Goal: Check status: Check status

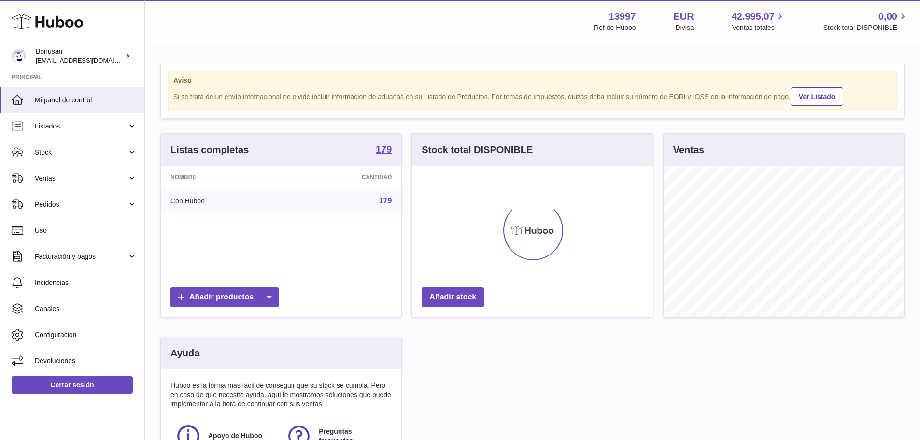
scroll to position [151, 241]
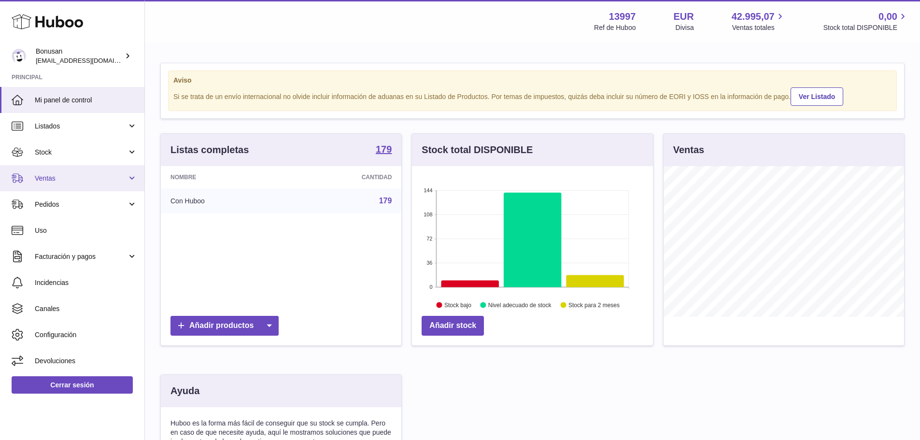
click at [131, 180] on link "Ventas" at bounding box center [72, 178] width 144 height 26
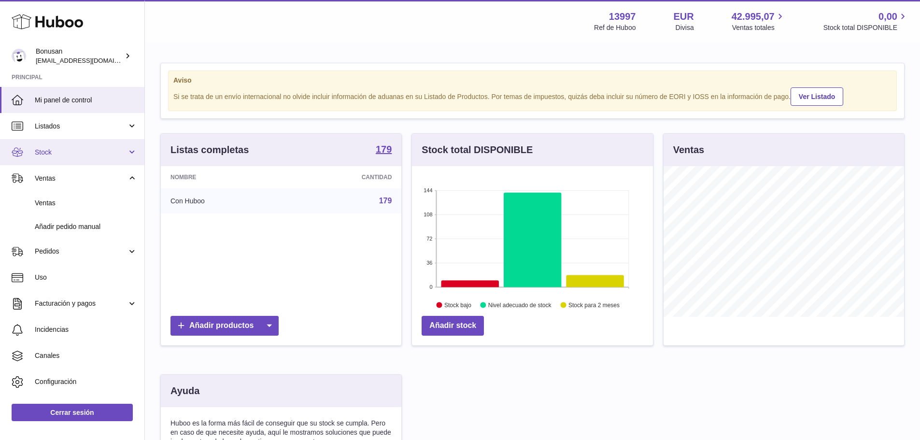
click at [42, 152] on span "Stock" at bounding box center [81, 152] width 92 height 9
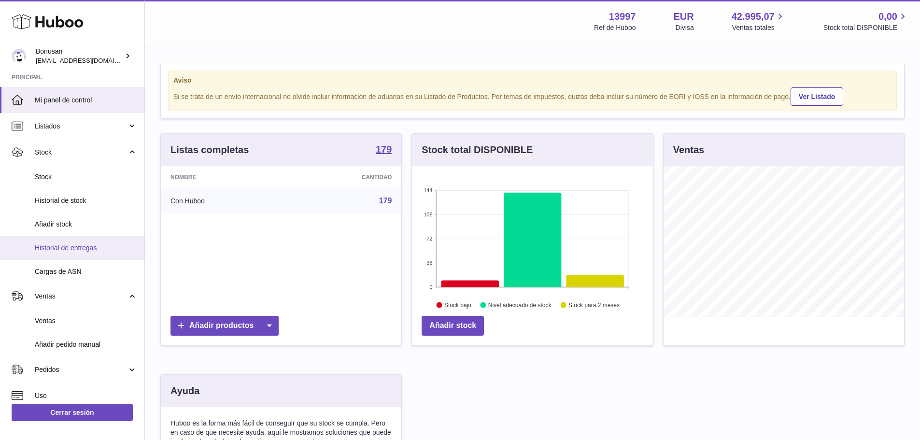
click at [79, 248] on span "Historial de entregas" at bounding box center [86, 248] width 102 height 9
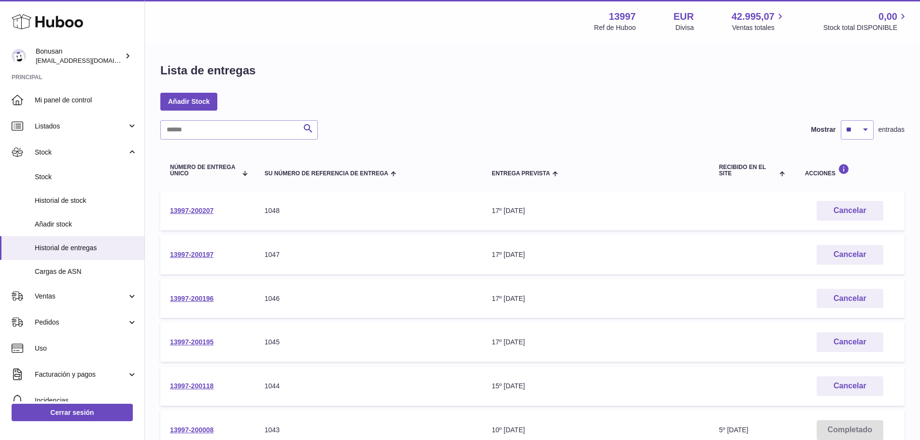
scroll to position [48, 0]
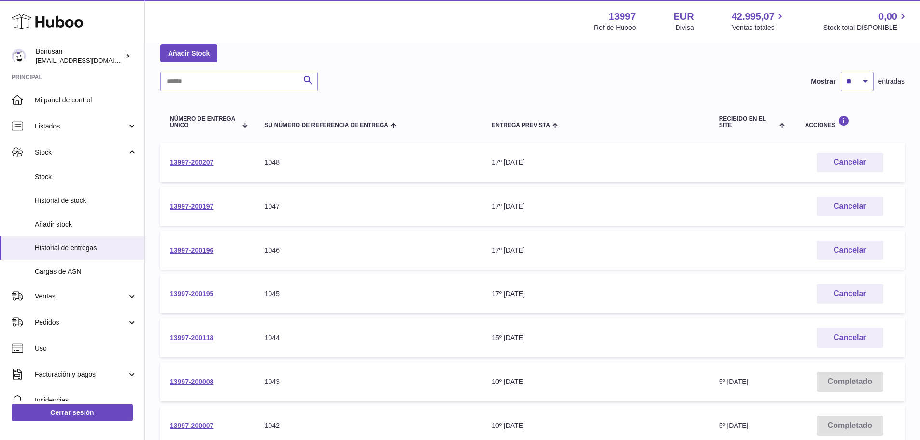
click at [186, 295] on link "13997-200195" at bounding box center [191, 294] width 43 height 8
click at [189, 165] on link "13997-200207" at bounding box center [191, 162] width 43 height 8
click at [199, 208] on link "13997-200197" at bounding box center [191, 206] width 43 height 8
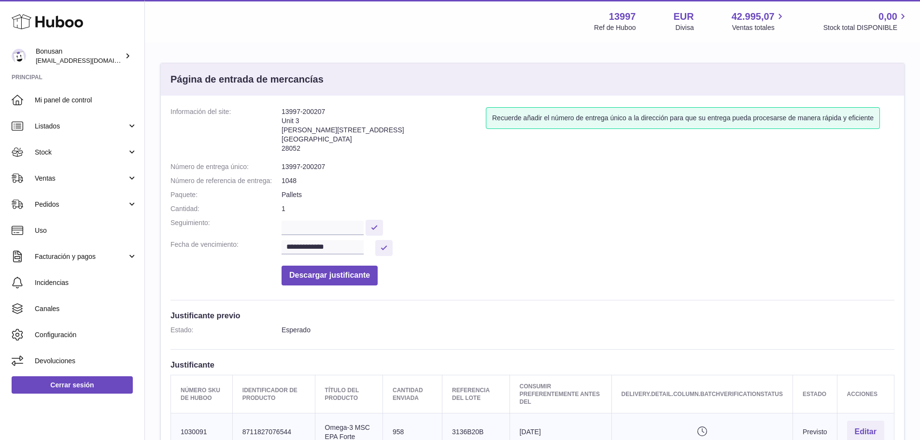
scroll to position [97, 0]
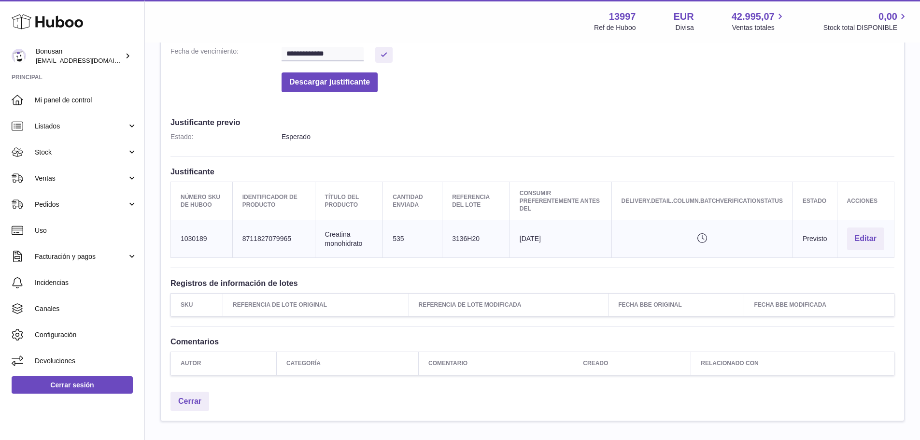
scroll to position [242, 0]
